Goal: Task Accomplishment & Management: Complete application form

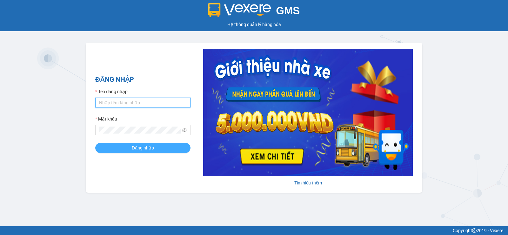
type input "anhnguyet.tuanhung"
click at [136, 147] on span "Đăng nhập" at bounding box center [143, 147] width 22 height 7
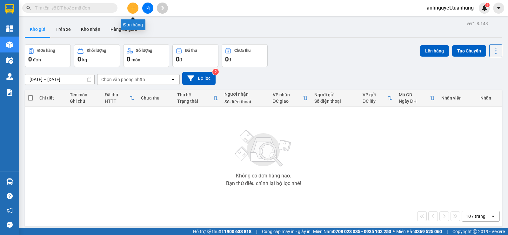
click at [132, 8] on icon "plus" at bounding box center [133, 8] width 4 height 4
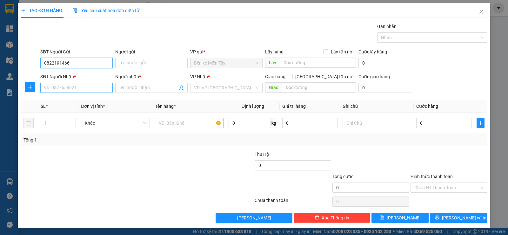
type input "0822191466"
click at [48, 88] on input "SĐT Người Nhận *" at bounding box center [76, 88] width 72 height 10
type input "0822191466"
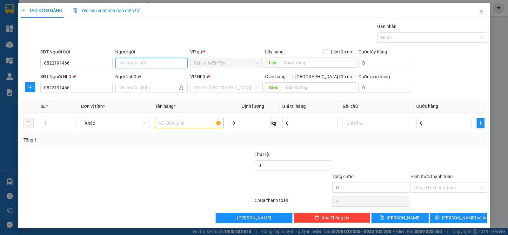
click at [132, 62] on input "Người gửi" at bounding box center [151, 63] width 72 height 10
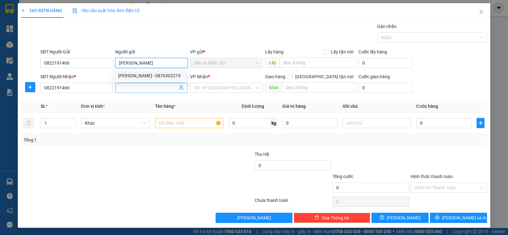
type input "phạm văn sang"
click at [122, 85] on input "Người nhận *" at bounding box center [148, 87] width 58 height 7
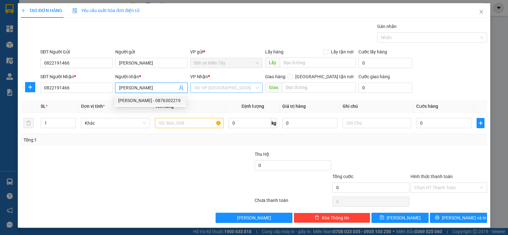
type input "phạm văn sang"
click at [232, 85] on input "search" at bounding box center [224, 88] width 60 height 10
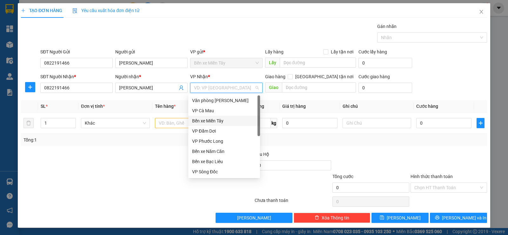
scroll to position [32, 0]
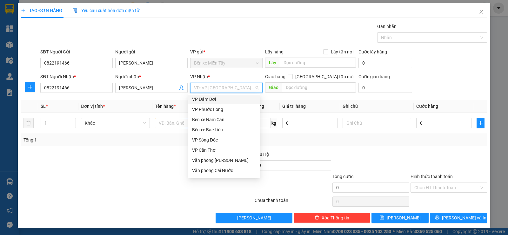
click at [208, 99] on div "VP Đầm Dơi" at bounding box center [224, 99] width 64 height 7
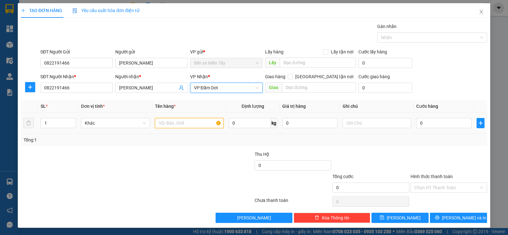
click at [180, 124] on input "text" at bounding box center [189, 123] width 69 height 10
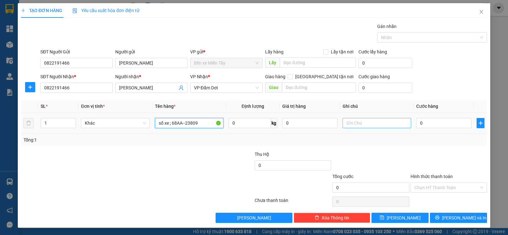
type input "số xe ; 68AA--23809"
click at [355, 120] on input "text" at bounding box center [377, 123] width 69 height 10
type input "KHÁCH ĐI THEO XE"
click at [438, 124] on input "0" at bounding box center [443, 123] width 55 height 10
type input "4"
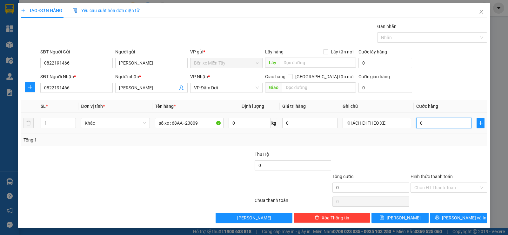
type input "4"
type input "40"
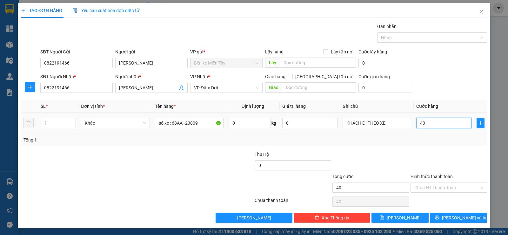
type input "400"
type input "4.000"
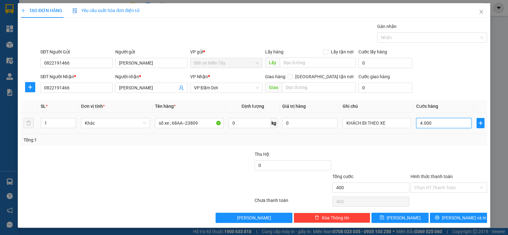
type input "4.000"
type input "40.000"
type input "400.000"
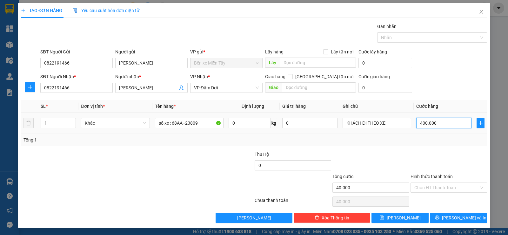
type input "400.000"
click at [431, 188] on input "Hình thức thanh toán" at bounding box center [446, 188] width 64 height 10
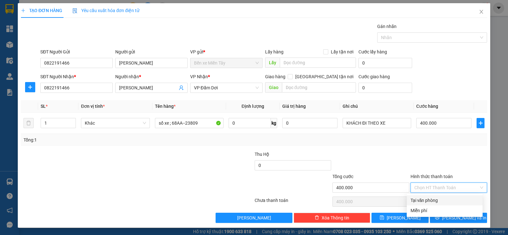
click at [429, 200] on div "Tại văn phòng" at bounding box center [444, 199] width 68 height 7
type input "0"
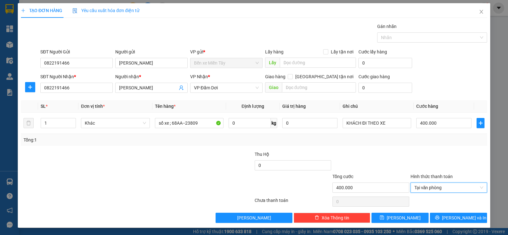
scroll to position [0, 0]
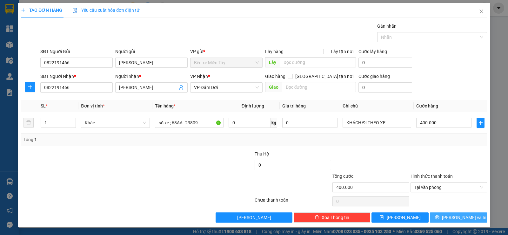
click at [450, 217] on span "Lưu và In" at bounding box center [464, 217] width 44 height 7
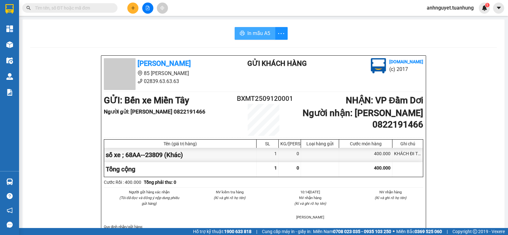
click at [262, 33] on span "In mẫu A5" at bounding box center [258, 33] width 23 height 8
click at [253, 33] on span "In mẫu A5" at bounding box center [260, 33] width 23 height 8
